Goal: Task Accomplishment & Management: Use online tool/utility

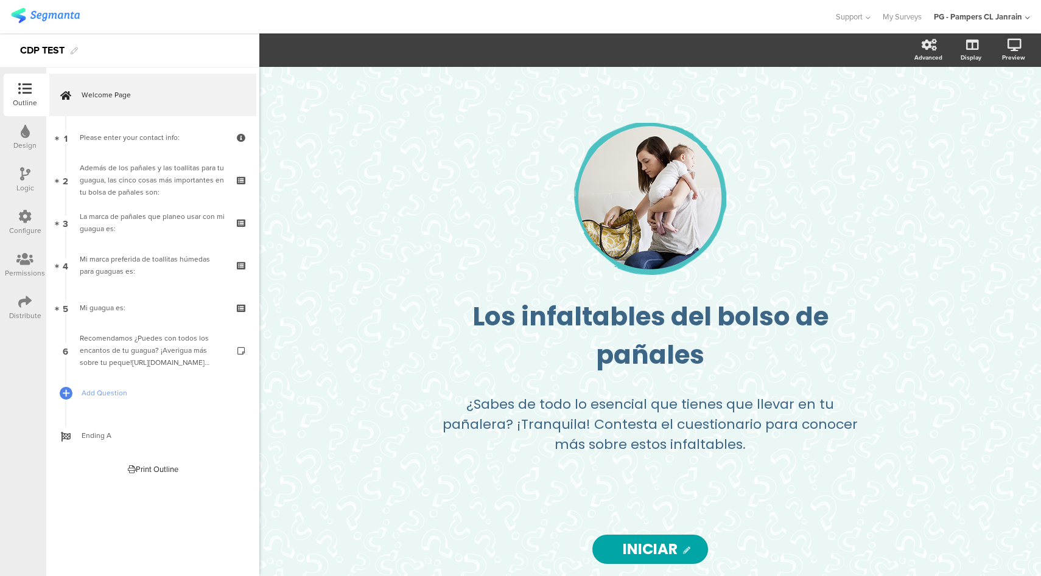
click at [28, 223] on div at bounding box center [24, 217] width 13 height 15
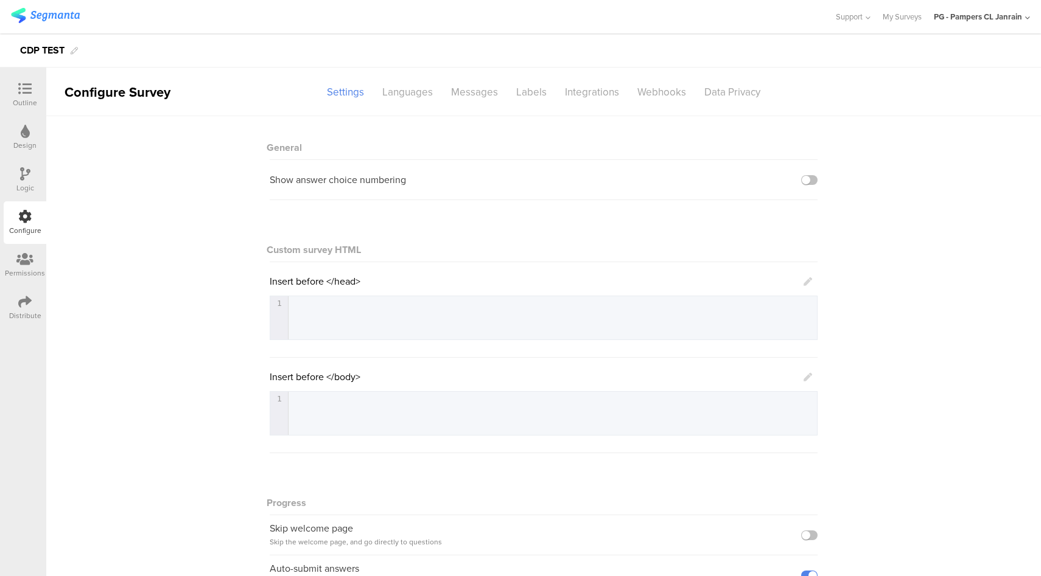
click at [18, 82] on icon at bounding box center [24, 88] width 13 height 13
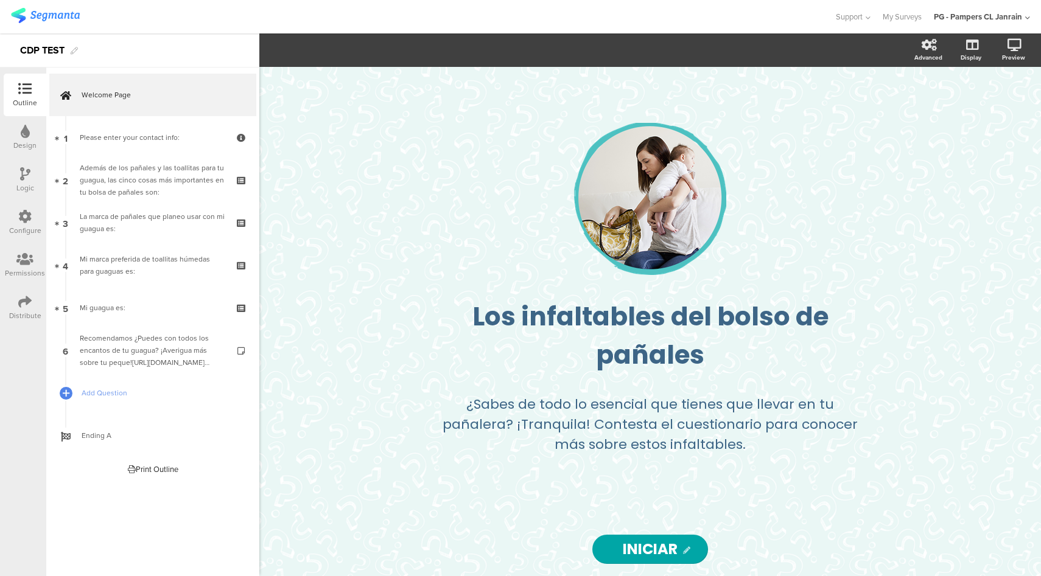
click at [26, 212] on icon at bounding box center [24, 216] width 13 height 13
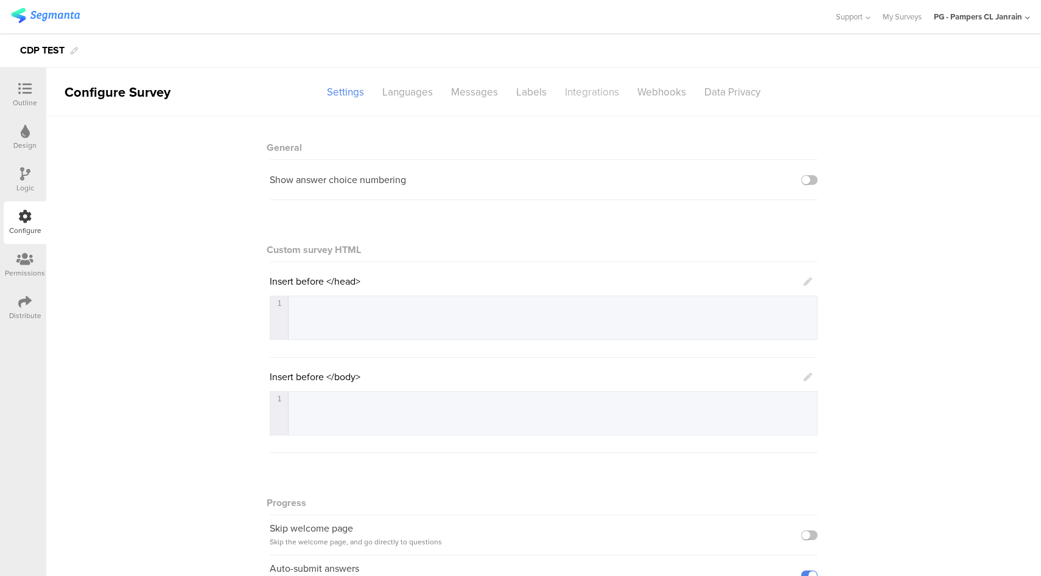
click at [608, 97] on div "Integrations" at bounding box center [592, 92] width 72 height 21
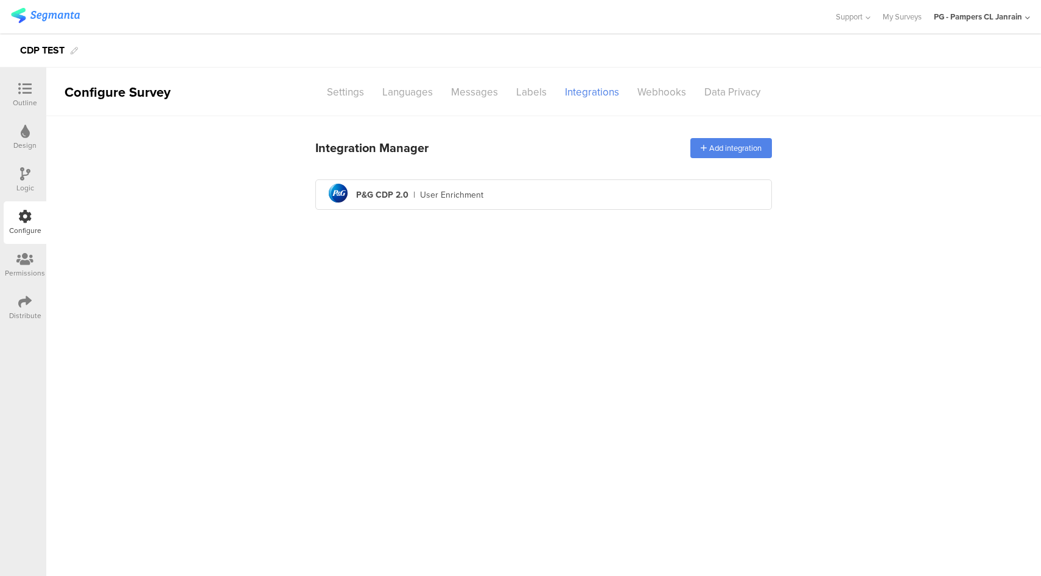
click at [605, 217] on main "Integration Manager Add integration pg logo P&G CDP 2.0 | User Enrichment" at bounding box center [543, 346] width 994 height 460
click at [606, 202] on div "pg logo P&G CDP 2.0 | User Enrichment" at bounding box center [543, 195] width 437 height 30
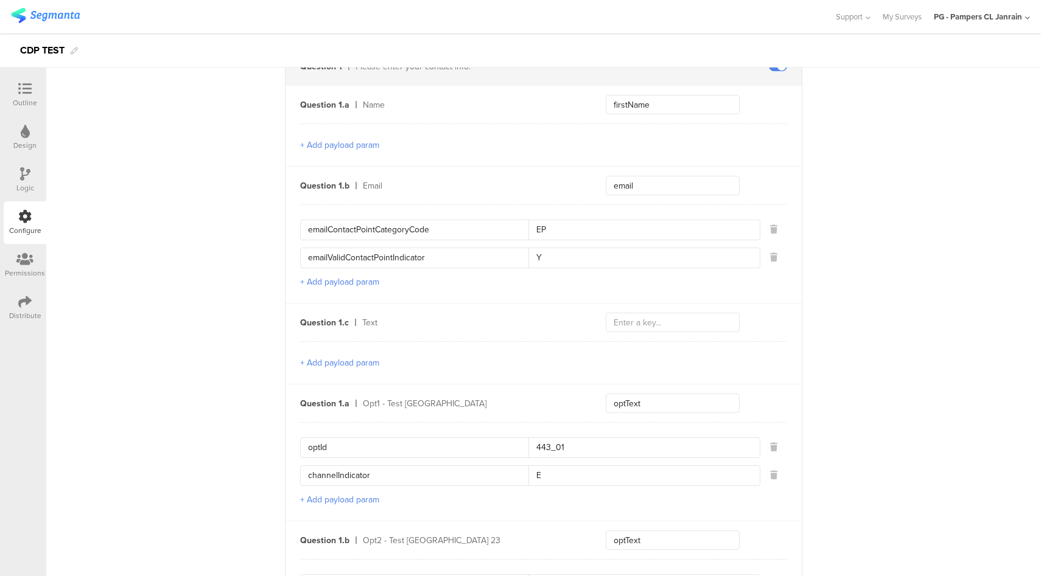
scroll to position [526, 0]
click at [18, 89] on icon at bounding box center [24, 88] width 13 height 13
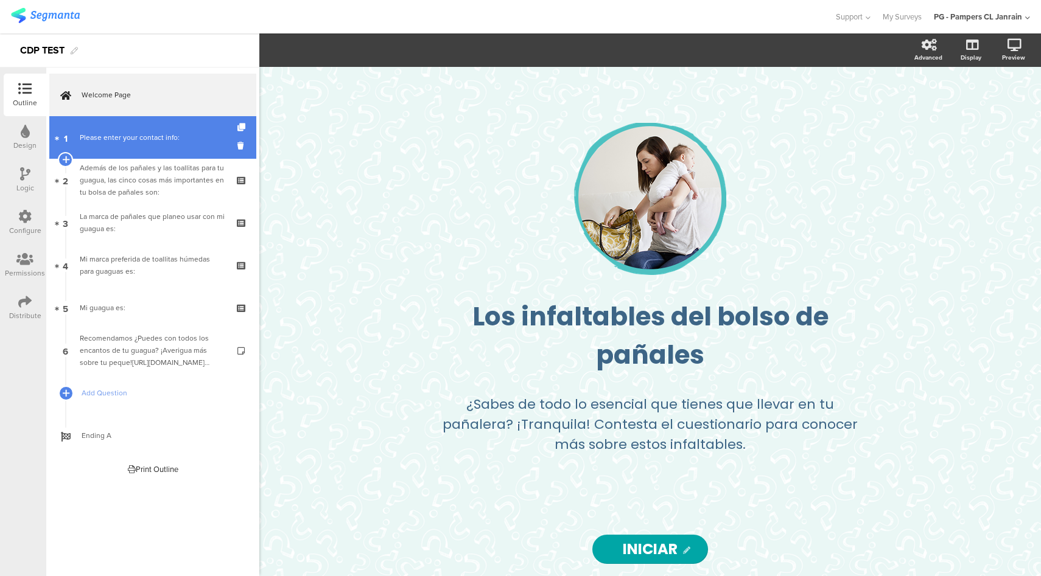
click at [205, 136] on div "Please enter your contact info:" at bounding box center [152, 137] width 145 height 12
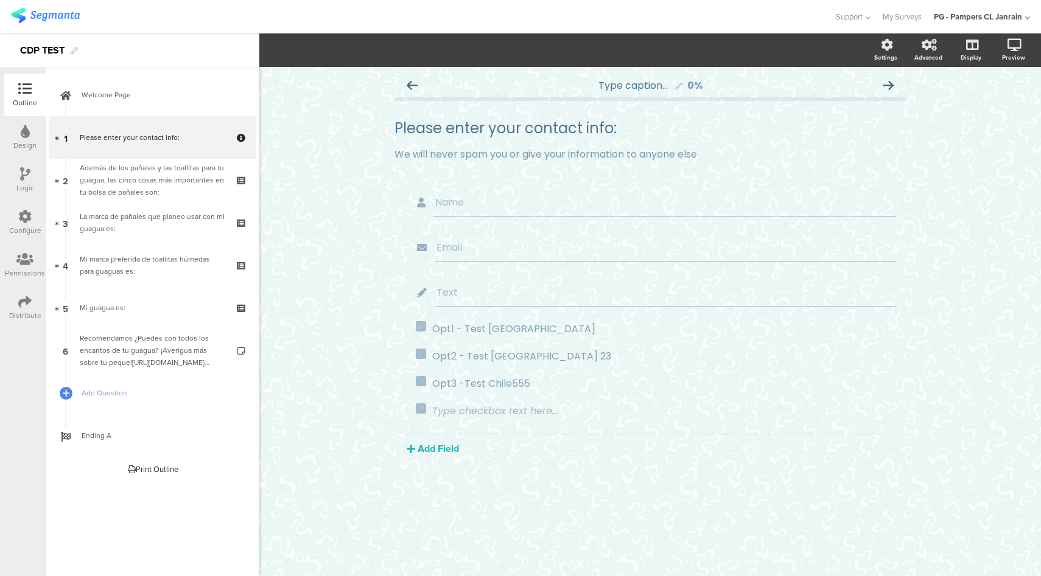
click at [21, 178] on icon at bounding box center [25, 173] width 10 height 13
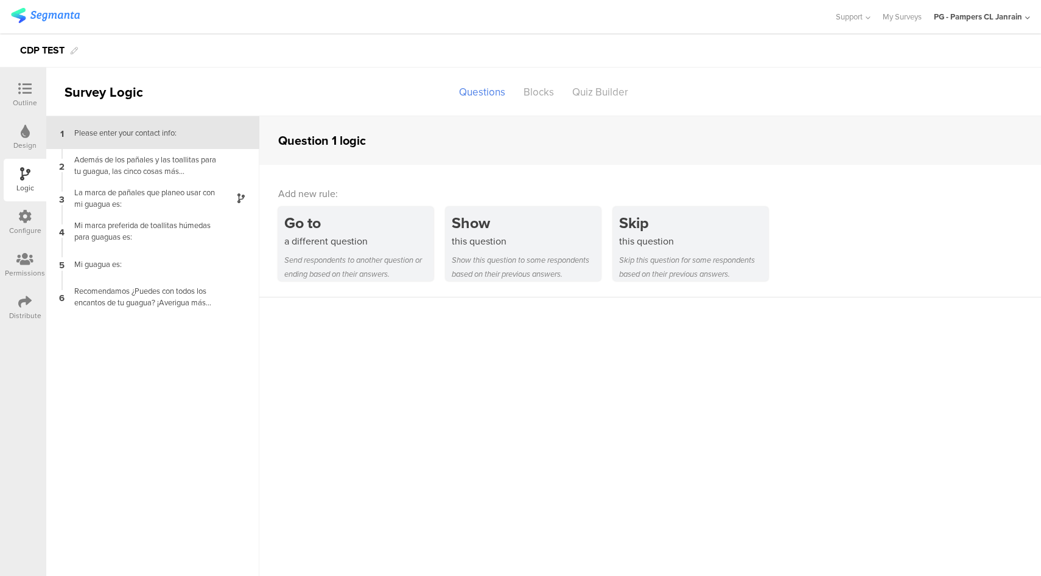
click at [23, 225] on div "Configure" at bounding box center [25, 230] width 32 height 11
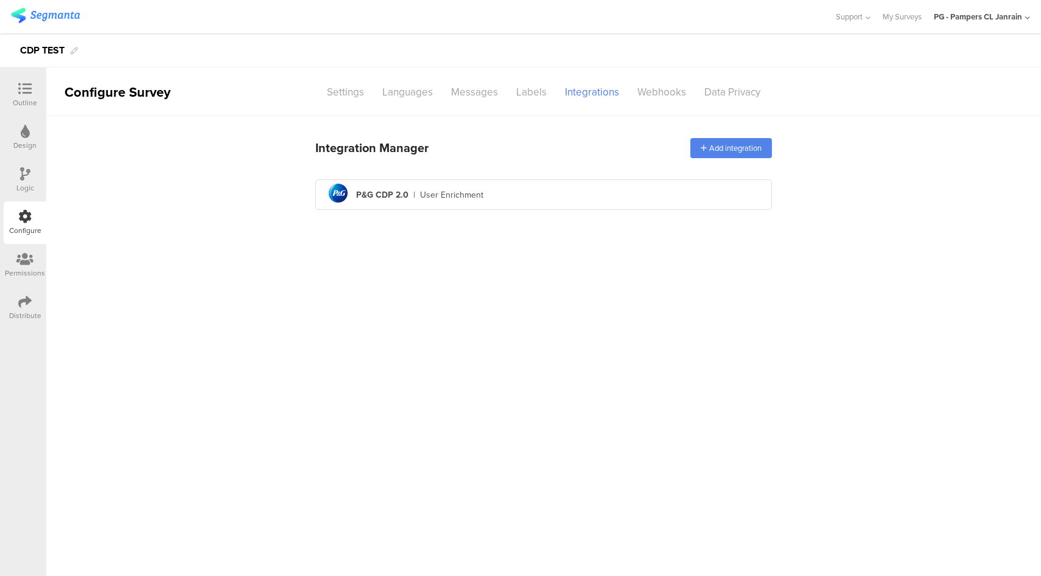
click at [605, 175] on div "Integration Manager Add integration pg logo P&G CDP 2.0 | User Enrichment" at bounding box center [543, 173] width 456 height 84
click at [603, 194] on div "pg logo P&G CDP 2.0 | User Enrichment" at bounding box center [543, 195] width 437 height 30
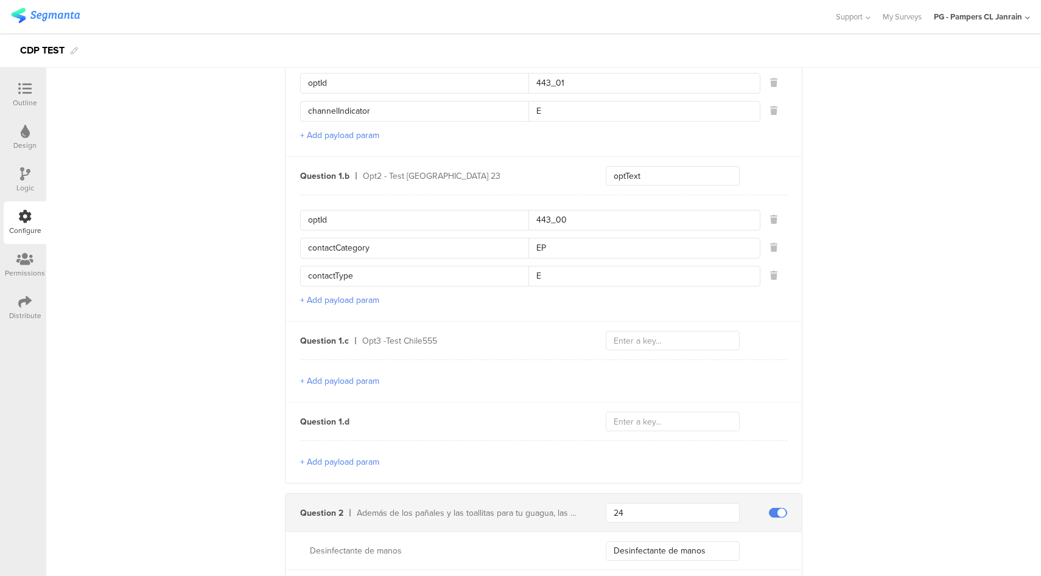
scroll to position [892, 0]
click at [27, 99] on div "Outline" at bounding box center [25, 102] width 24 height 11
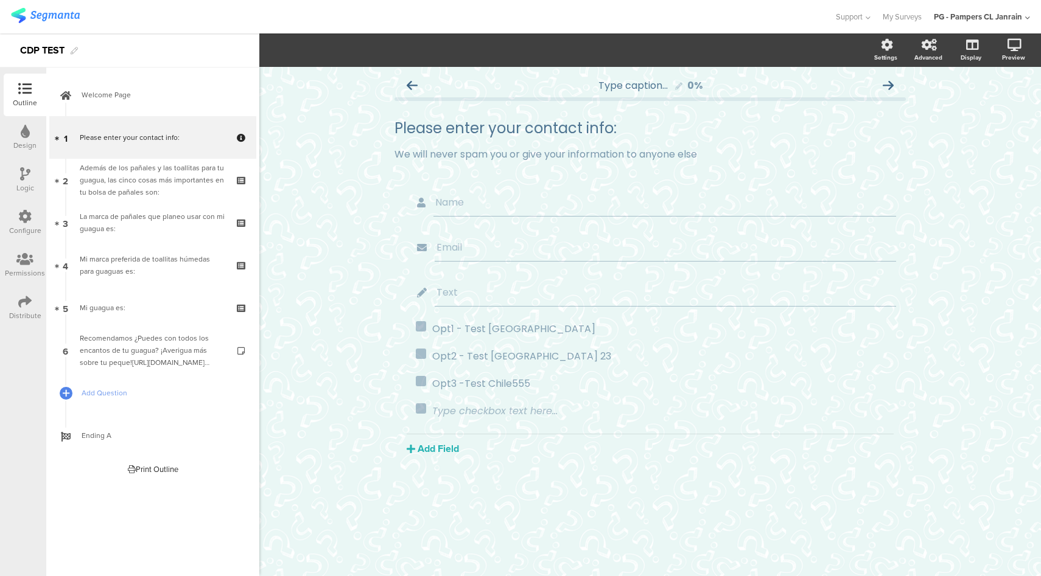
click at [23, 218] on icon at bounding box center [24, 216] width 13 height 13
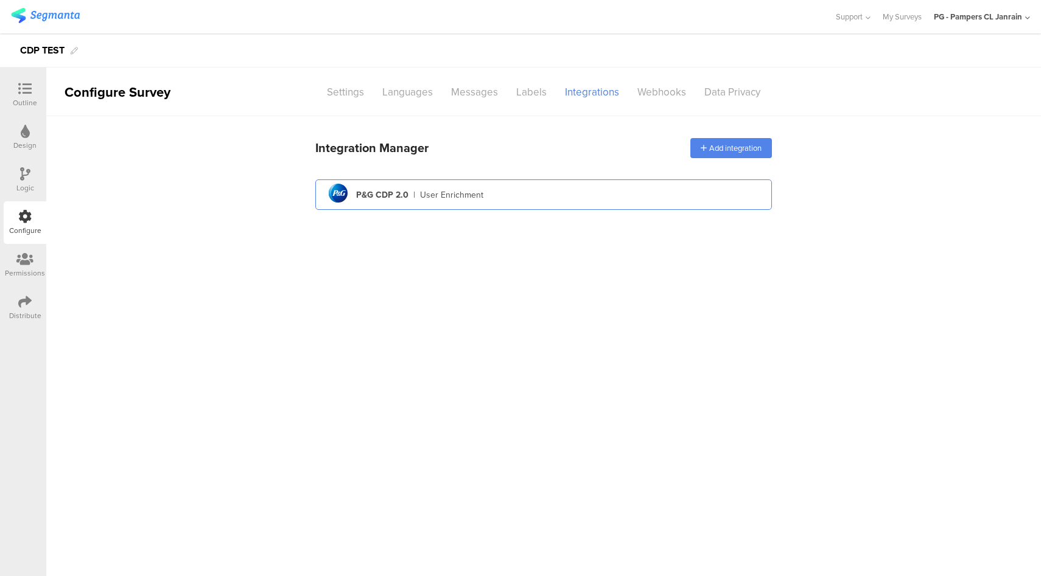
click at [553, 186] on div "pg logo P&G CDP 2.0 | User Enrichment" at bounding box center [543, 195] width 437 height 30
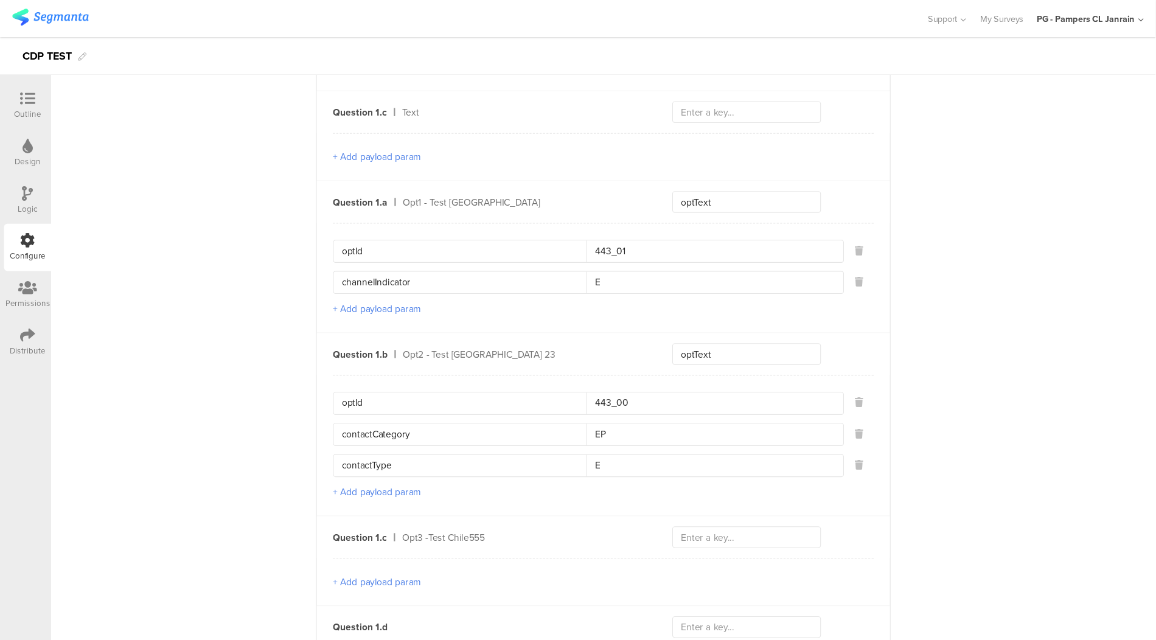
scroll to position [747, 0]
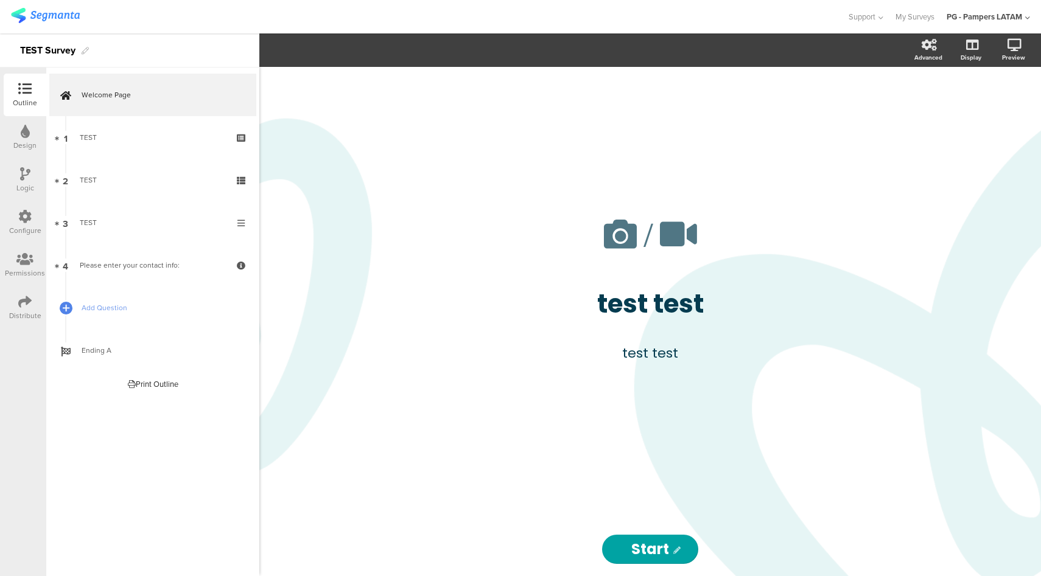
click at [19, 222] on icon at bounding box center [24, 216] width 13 height 13
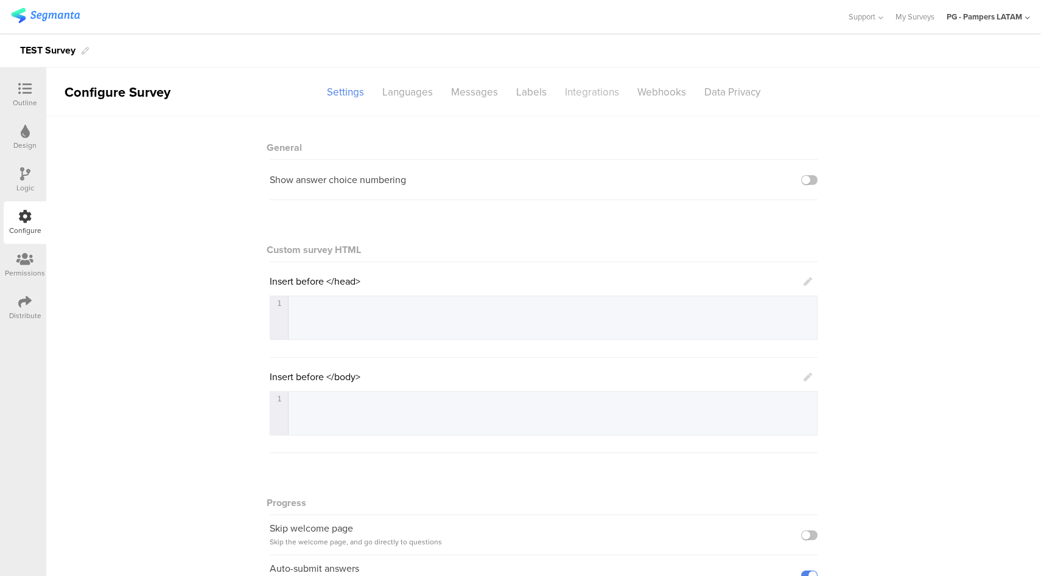
click at [589, 92] on div "Integrations" at bounding box center [592, 92] width 72 height 21
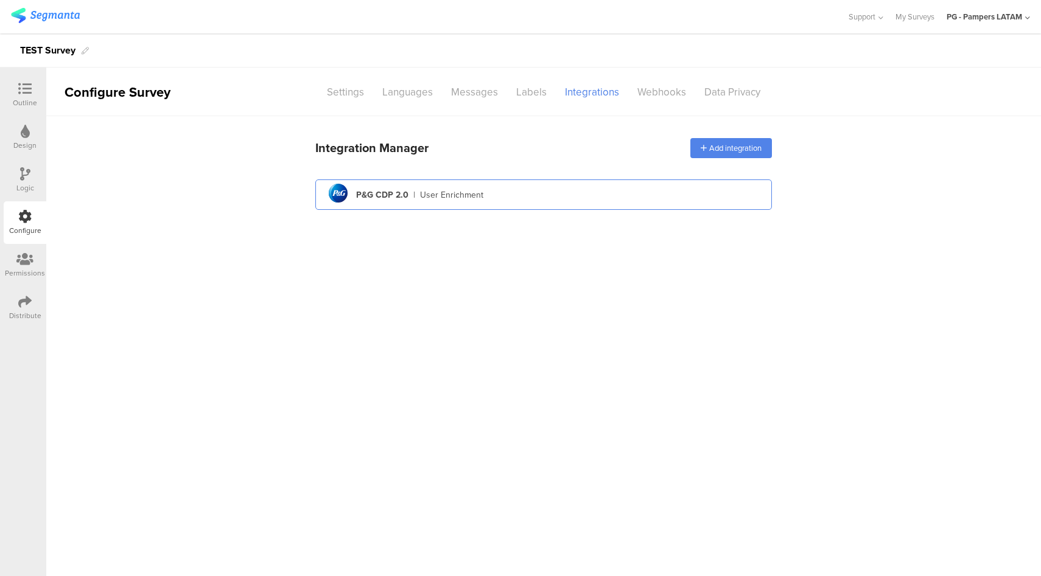
click at [575, 203] on div "pg logo P&G CDP 2.0 | User Enrichment" at bounding box center [543, 195] width 437 height 30
